Goal: Task Accomplishment & Management: Complete application form

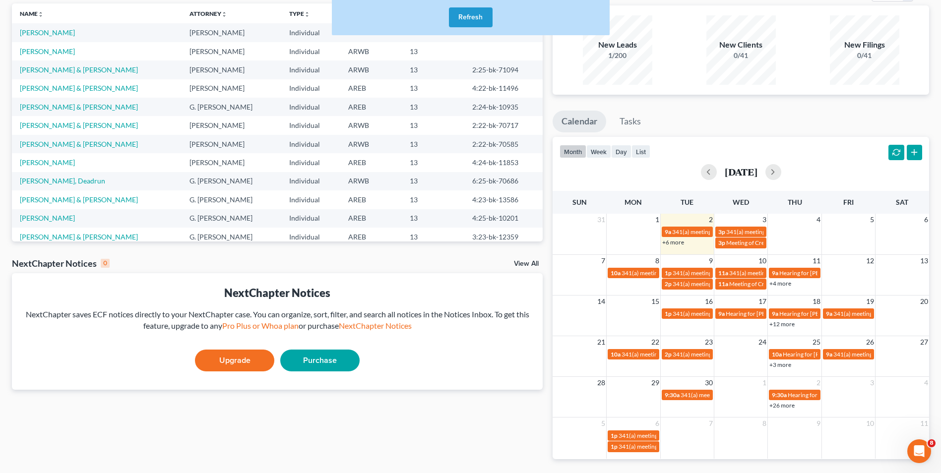
click at [471, 20] on button "Refresh" at bounding box center [471, 17] width 44 height 20
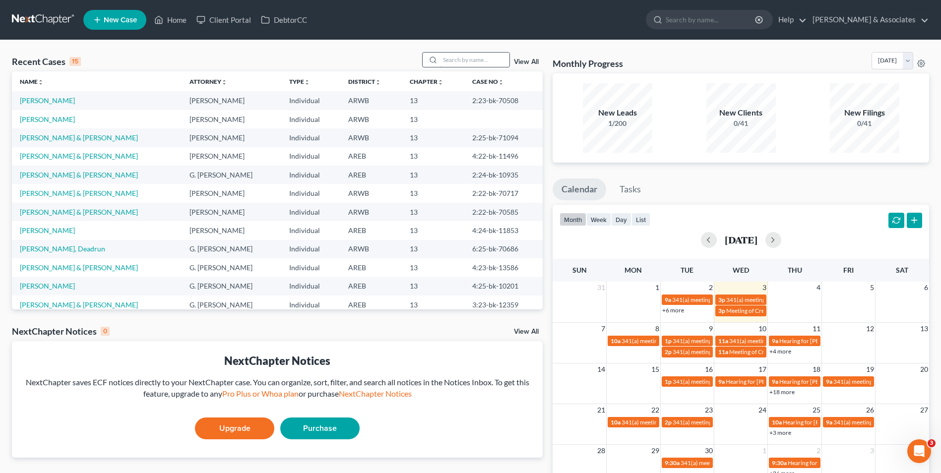
click at [460, 57] on input "search" at bounding box center [474, 60] width 69 height 14
type input "[PERSON_NAME]"
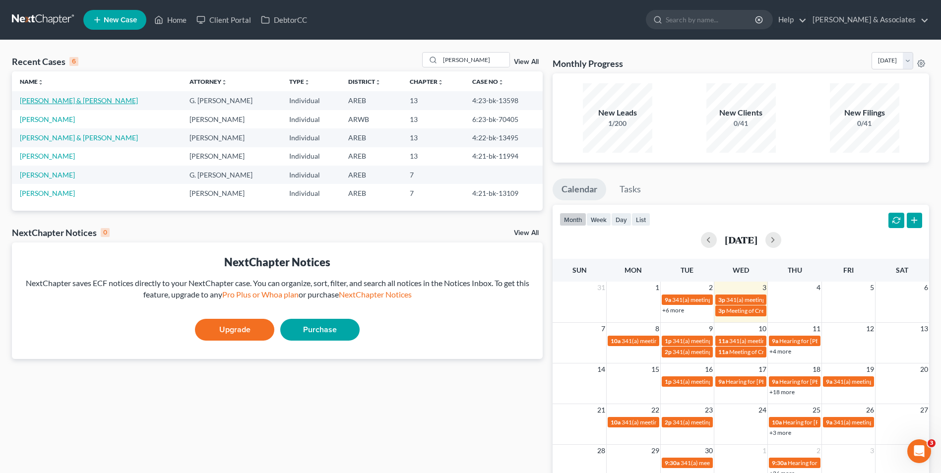
click at [66, 98] on link "[PERSON_NAME] & [PERSON_NAME]" at bounding box center [79, 100] width 118 height 8
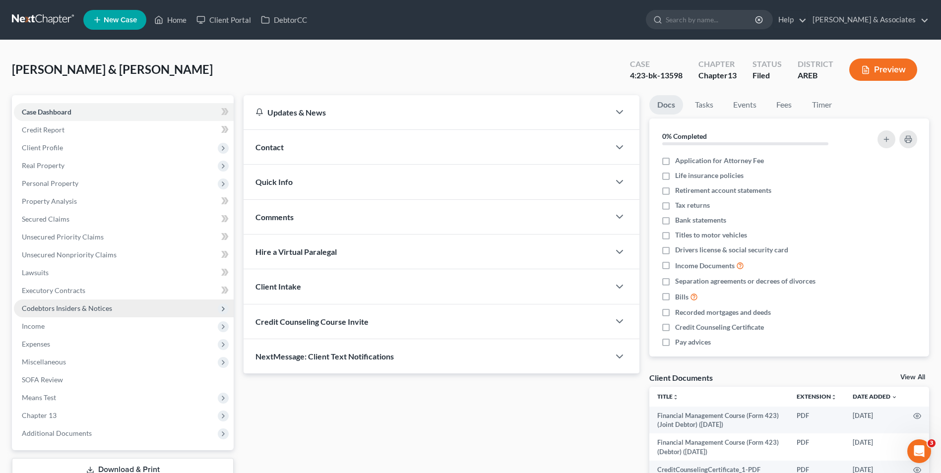
scroll to position [4, 0]
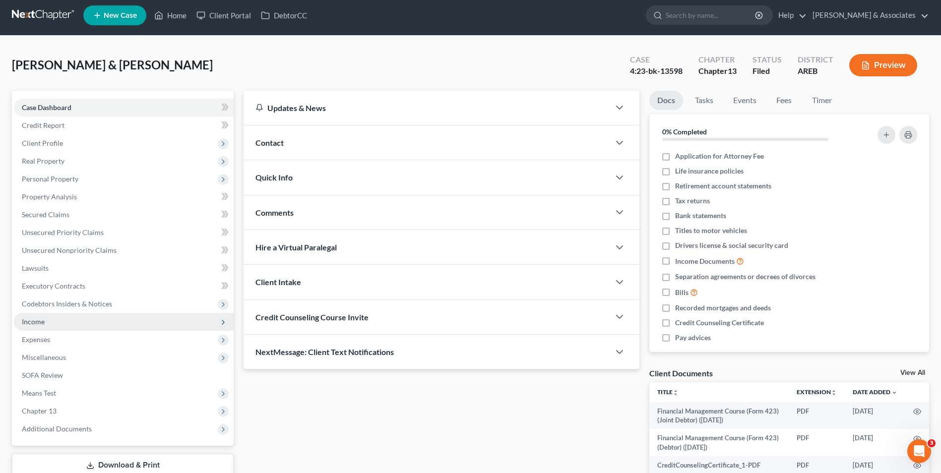
click at [42, 322] on span "Income" at bounding box center [33, 322] width 23 height 8
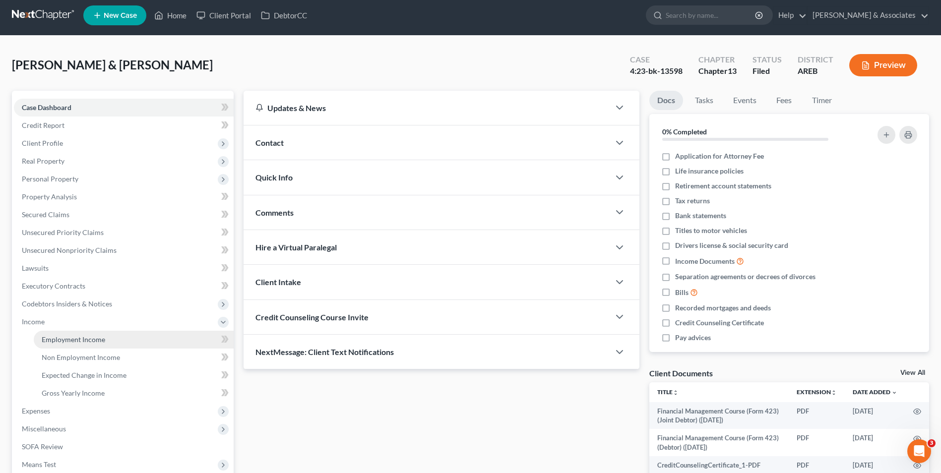
click at [53, 339] on span "Employment Income" at bounding box center [74, 339] width 64 height 8
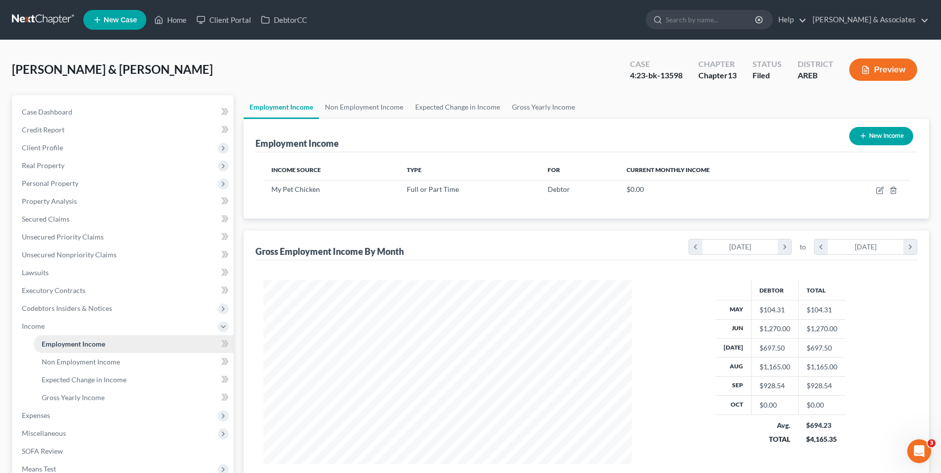
scroll to position [184, 388]
click at [358, 113] on link "Non Employment Income" at bounding box center [364, 107] width 90 height 24
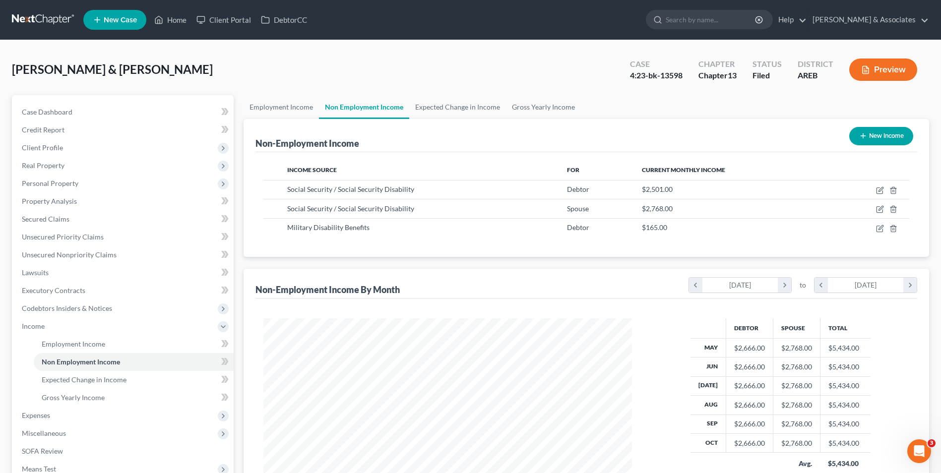
scroll to position [184, 388]
click at [91, 420] on span "Expenses" at bounding box center [124, 416] width 220 height 18
click at [138, 359] on link "Home" at bounding box center [134, 362] width 200 height 18
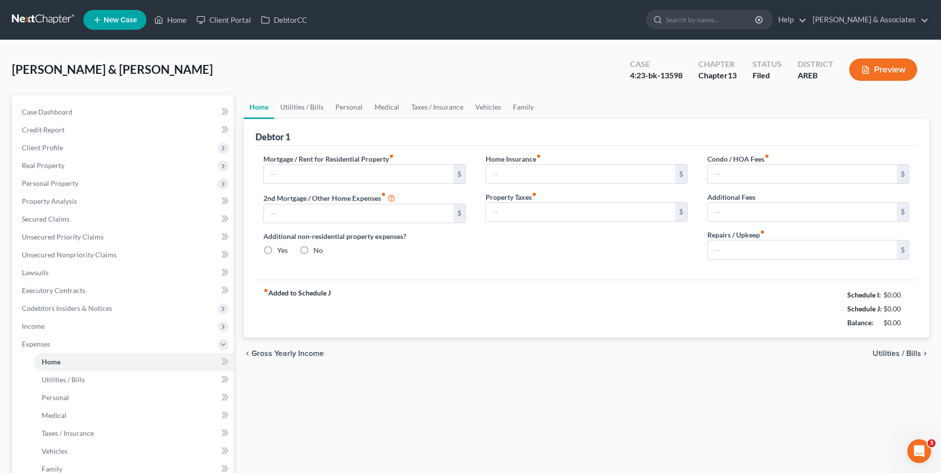
type input "1,600.00"
type input "0.00"
radio input "true"
type input "100.00"
type input "0.00"
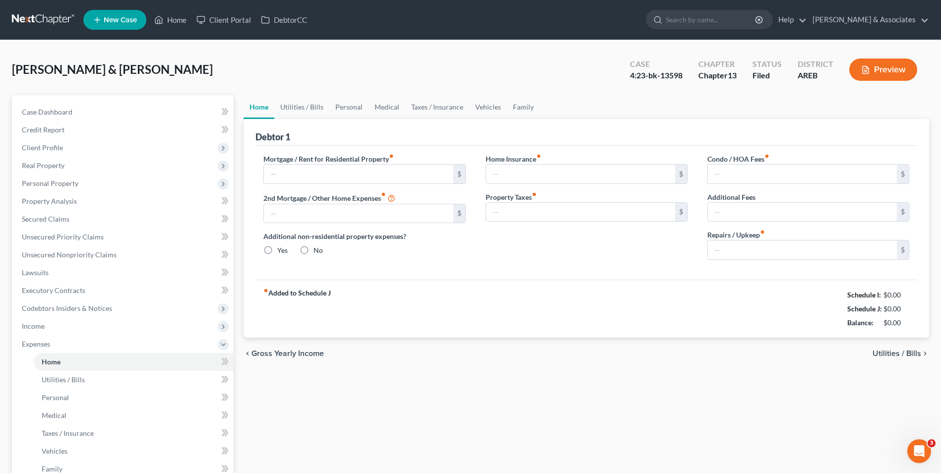
type input "0.00"
type input "80.00"
click at [315, 106] on link "Utilities / Bills" at bounding box center [301, 107] width 55 height 24
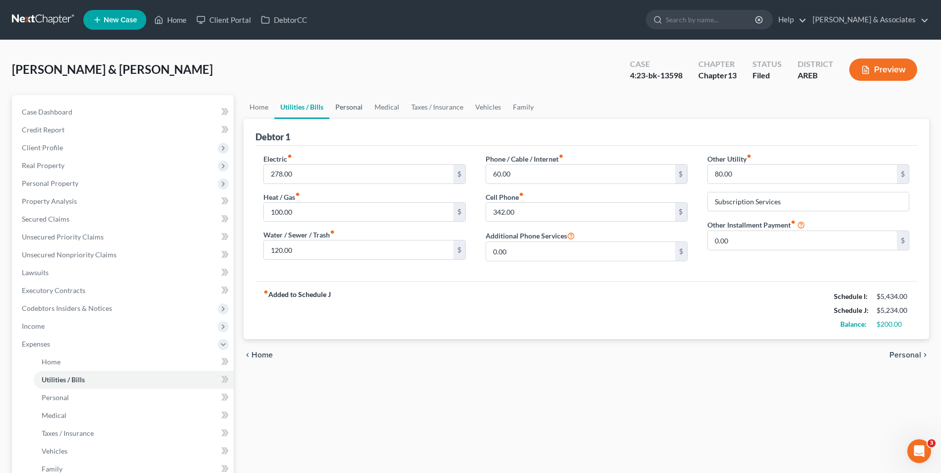
click at [350, 100] on link "Personal" at bounding box center [348, 107] width 39 height 24
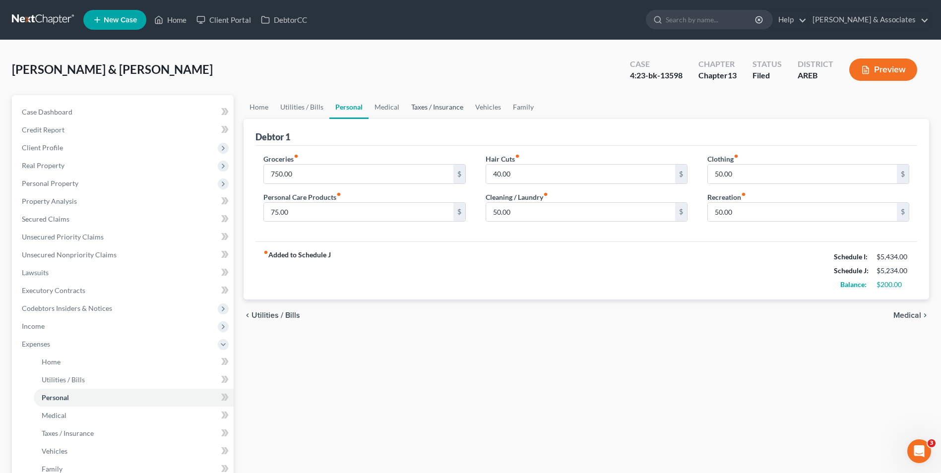
click at [405, 107] on link "Taxes / Insurance" at bounding box center [437, 107] width 64 height 24
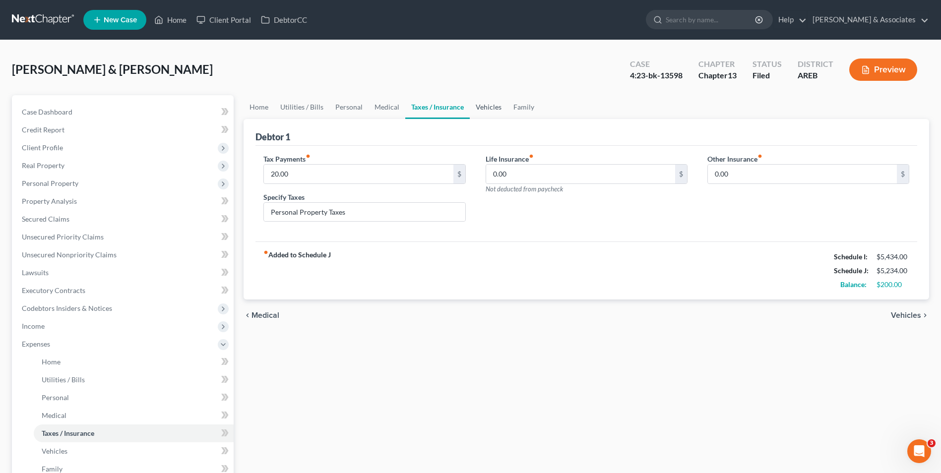
click at [488, 112] on link "Vehicles" at bounding box center [489, 107] width 38 height 24
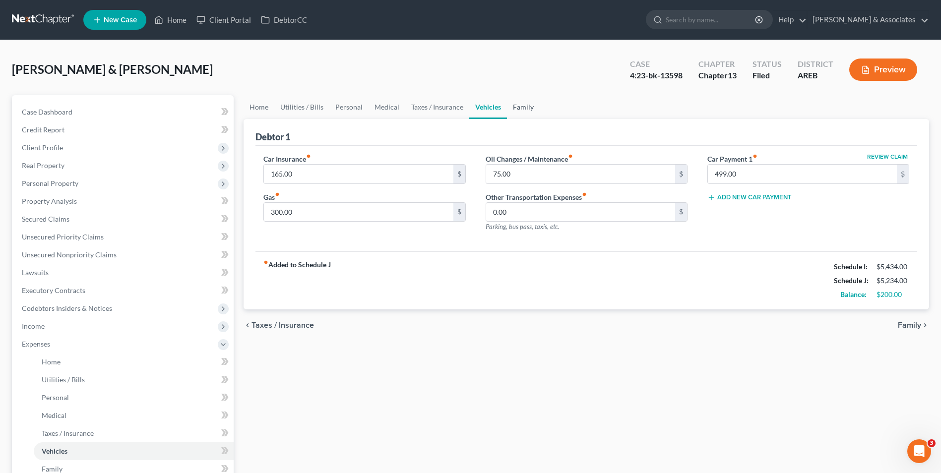
click at [520, 108] on link "Family" at bounding box center [523, 107] width 33 height 24
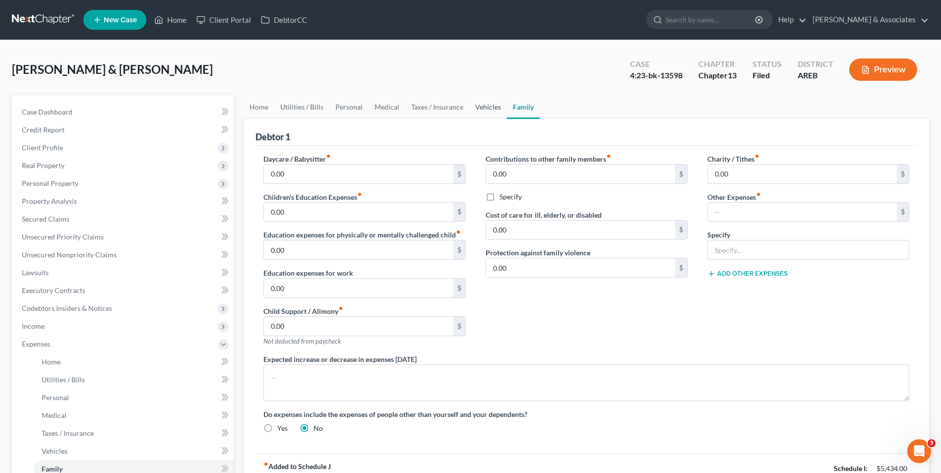
click at [477, 106] on link "Vehicles" at bounding box center [488, 107] width 38 height 24
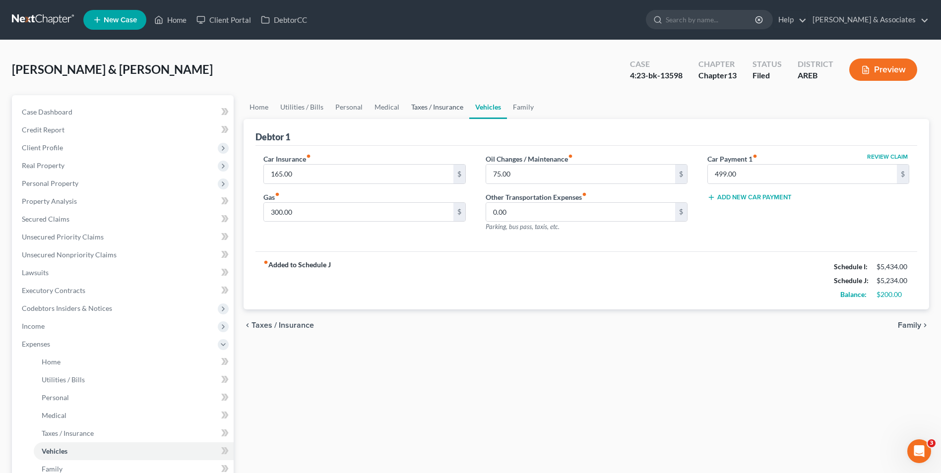
click at [437, 110] on link "Taxes / Insurance" at bounding box center [437, 107] width 64 height 24
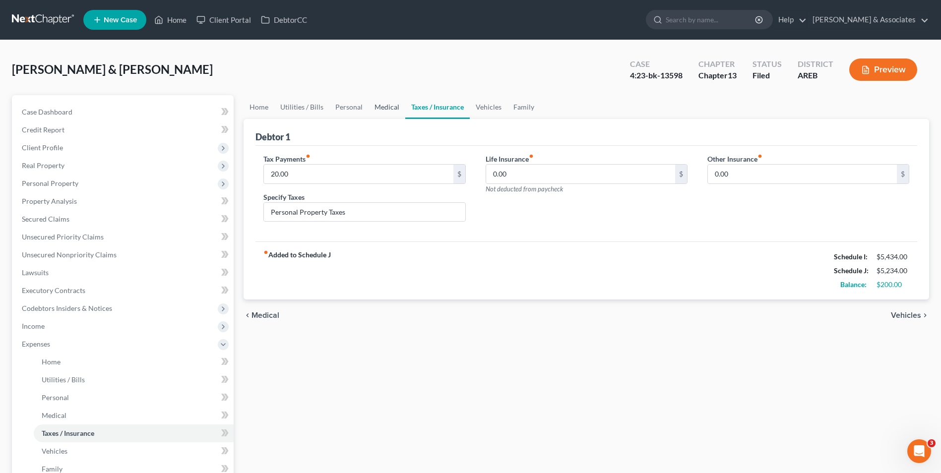
click at [381, 109] on link "Medical" at bounding box center [387, 107] width 37 height 24
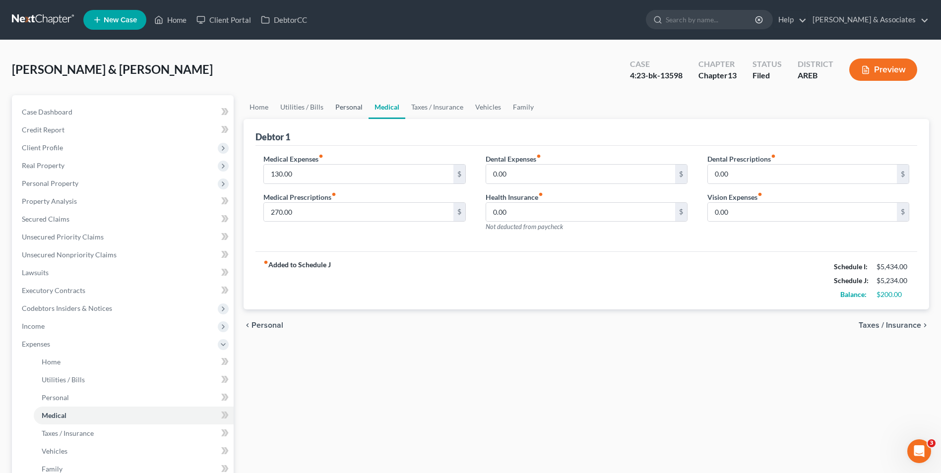
click at [354, 109] on link "Personal" at bounding box center [348, 107] width 39 height 24
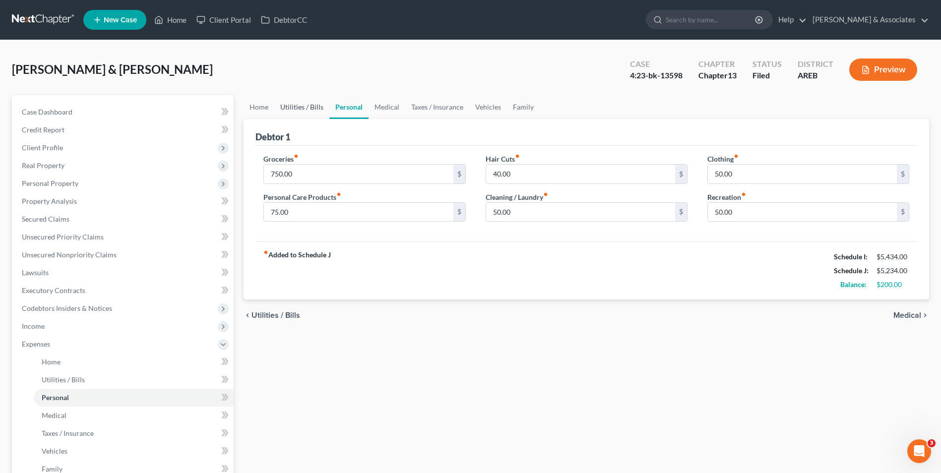
click at [306, 110] on link "Utilities / Bills" at bounding box center [301, 107] width 55 height 24
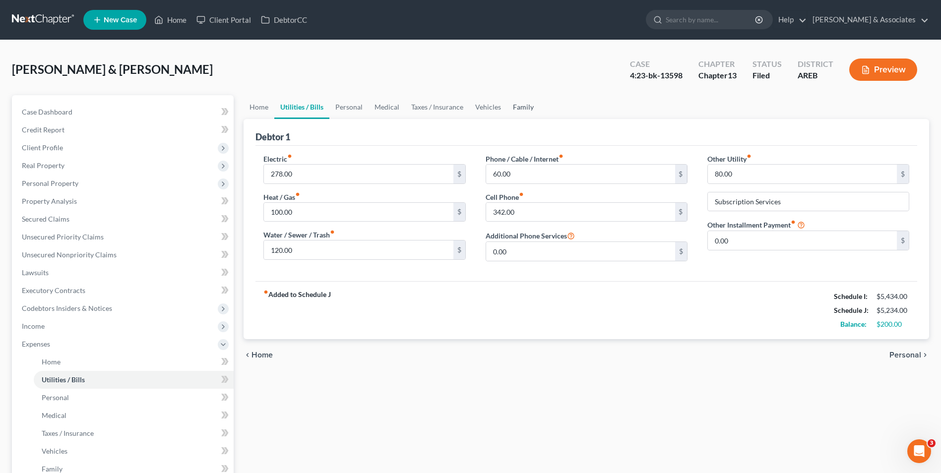
click at [518, 108] on link "Family" at bounding box center [523, 107] width 33 height 24
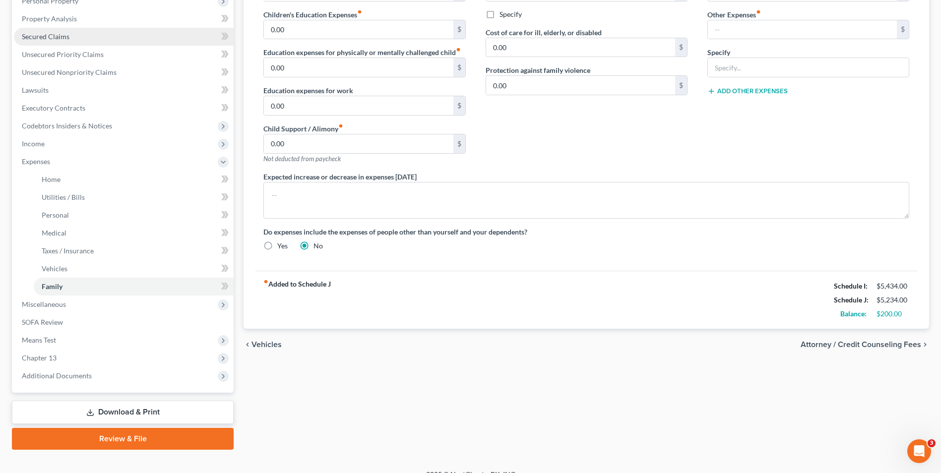
scroll to position [184, 0]
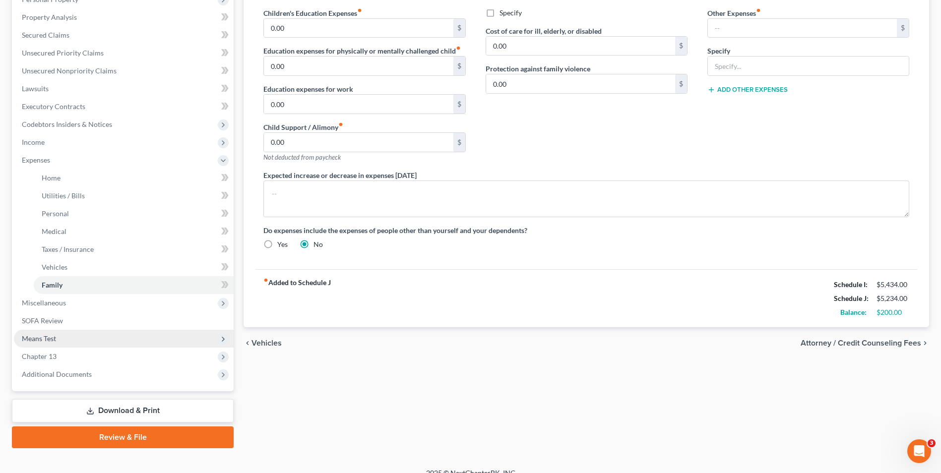
click at [88, 337] on span "Means Test" at bounding box center [124, 339] width 220 height 18
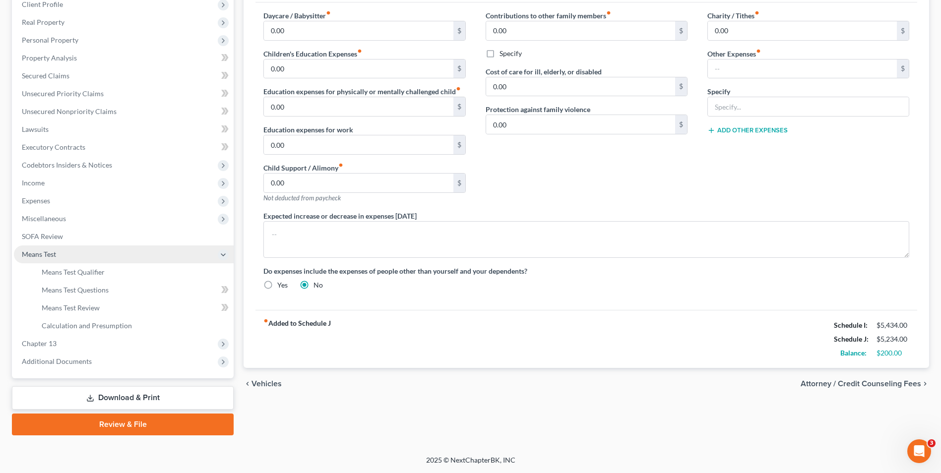
scroll to position [143, 0]
click at [111, 274] on link "Means Test Qualifier" at bounding box center [134, 272] width 200 height 18
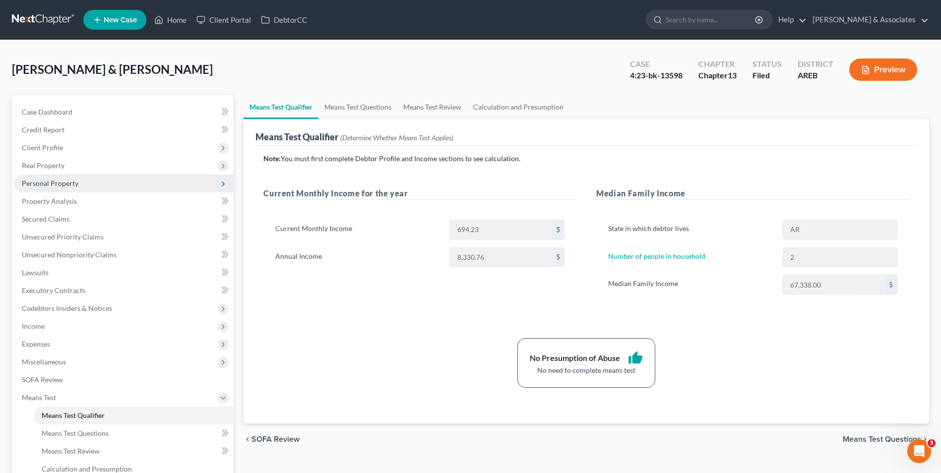
click at [109, 180] on span "Personal Property" at bounding box center [124, 184] width 220 height 18
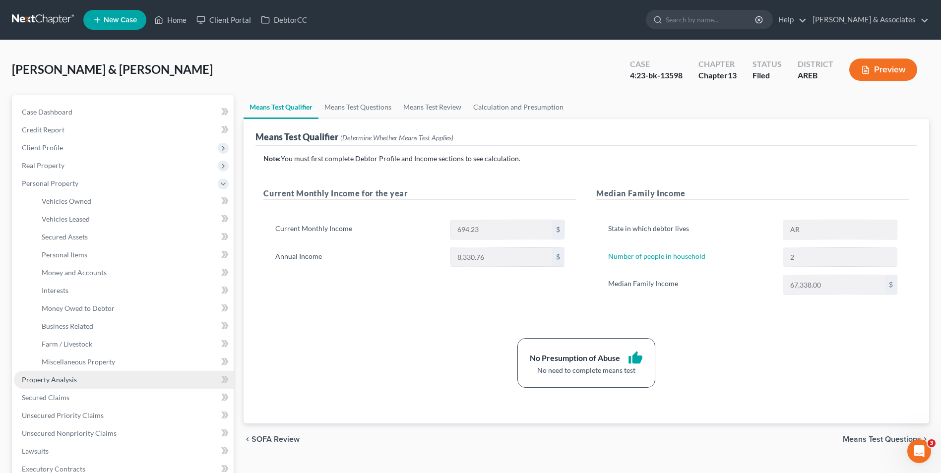
click at [54, 382] on span "Property Analysis" at bounding box center [49, 380] width 55 height 8
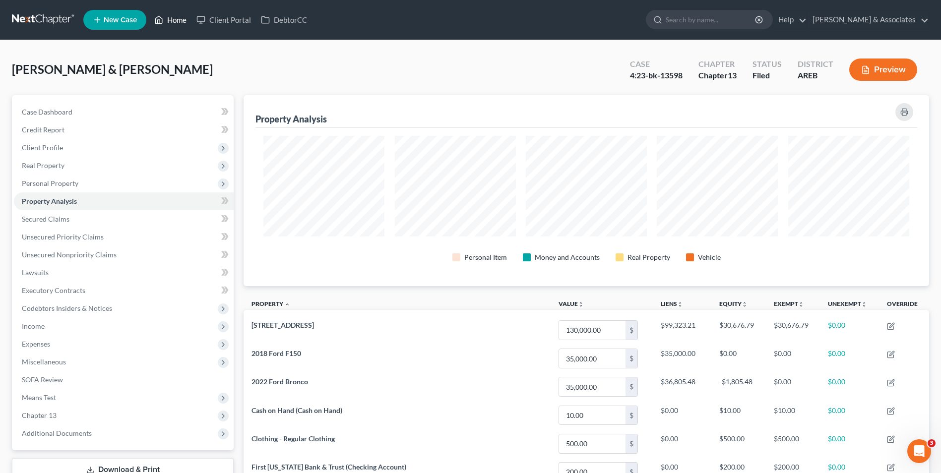
click at [174, 27] on link "Home" at bounding box center [170, 20] width 42 height 18
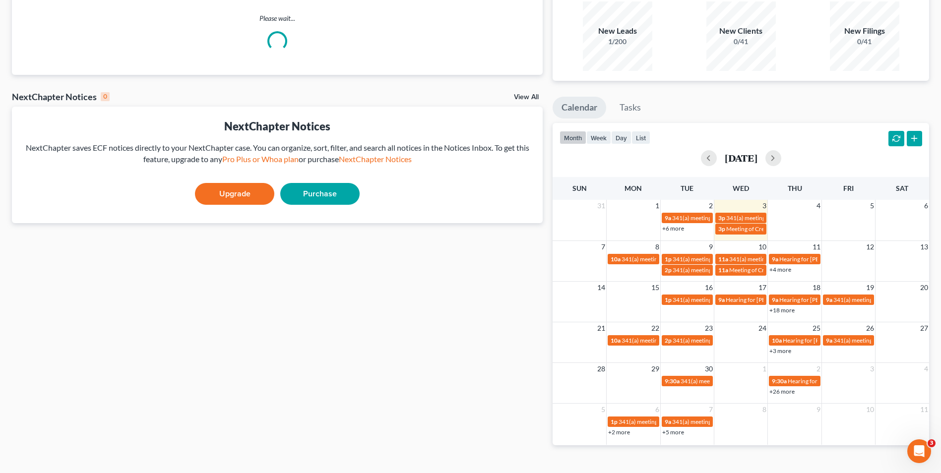
scroll to position [89, 0]
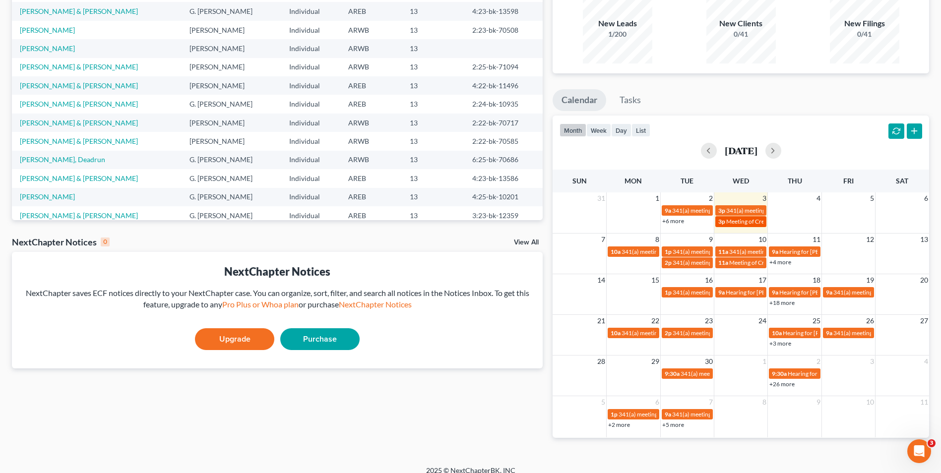
click at [753, 222] on span "Meeting of Creditors for [PERSON_NAME] and [PERSON_NAME]" at bounding box center [810, 221] width 169 height 7
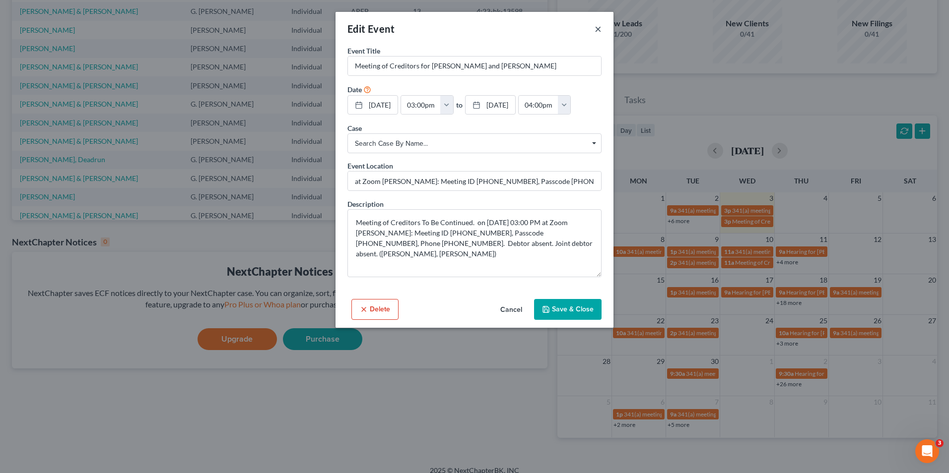
click at [598, 31] on button "×" at bounding box center [597, 29] width 7 height 12
